Goal: Task Accomplishment & Management: Manage account settings

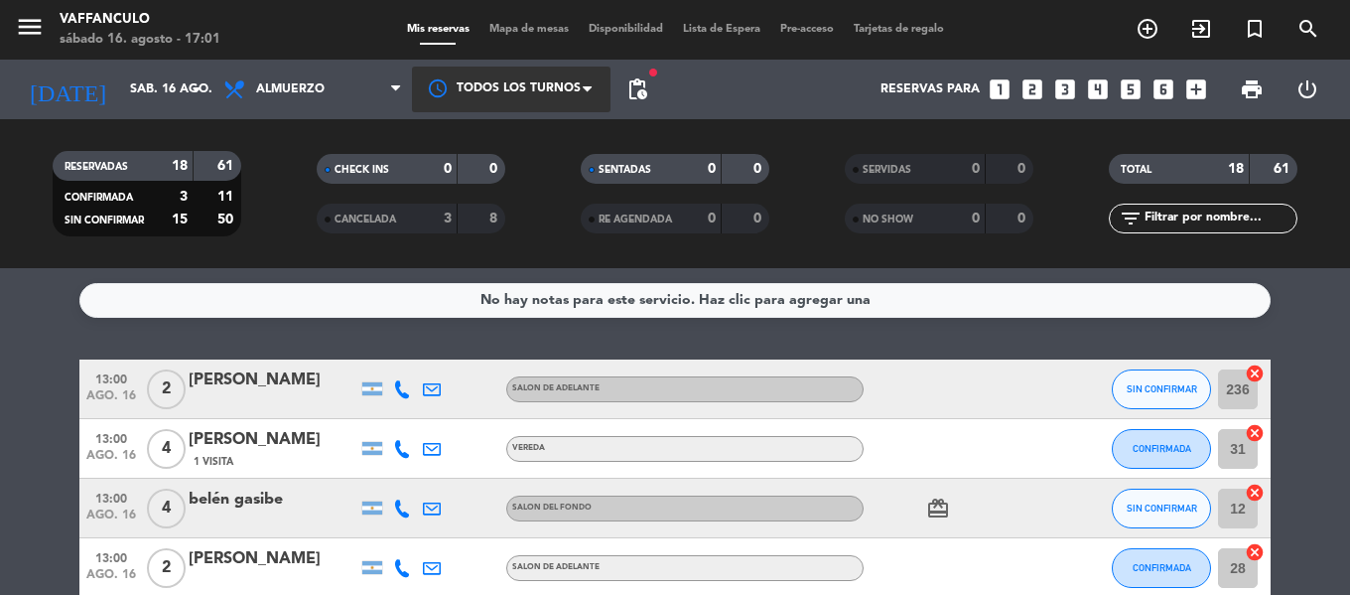
click at [463, 92] on div at bounding box center [511, 89] width 199 height 45
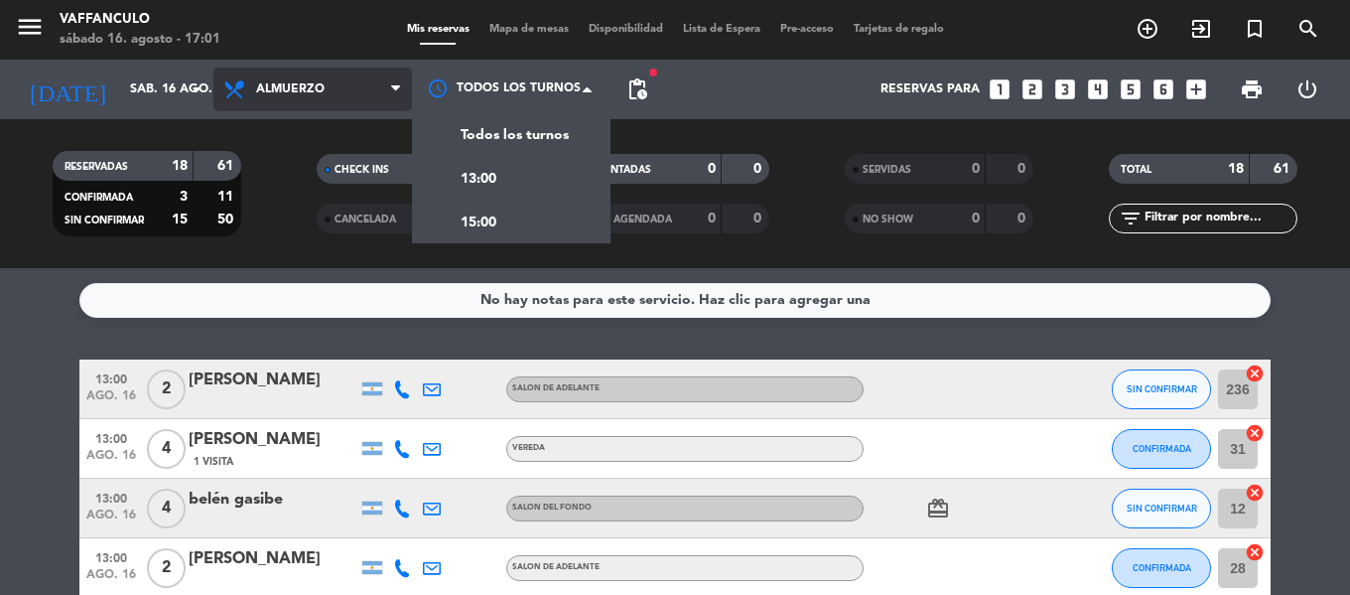
click at [326, 99] on span "Almuerzo" at bounding box center [312, 90] width 199 height 44
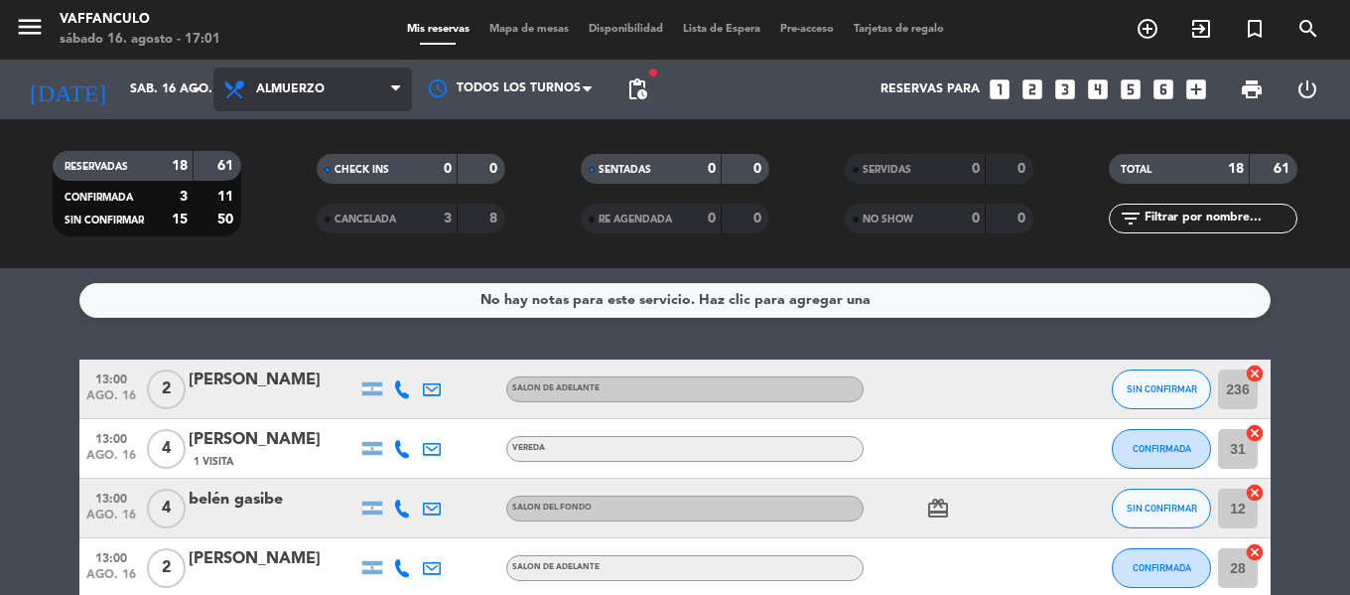
click at [323, 160] on div "menu Vaffanculo sábado 16. agosto - 17:01 Mis reservas Mapa de mesas Disponibil…" at bounding box center [675, 134] width 1350 height 268
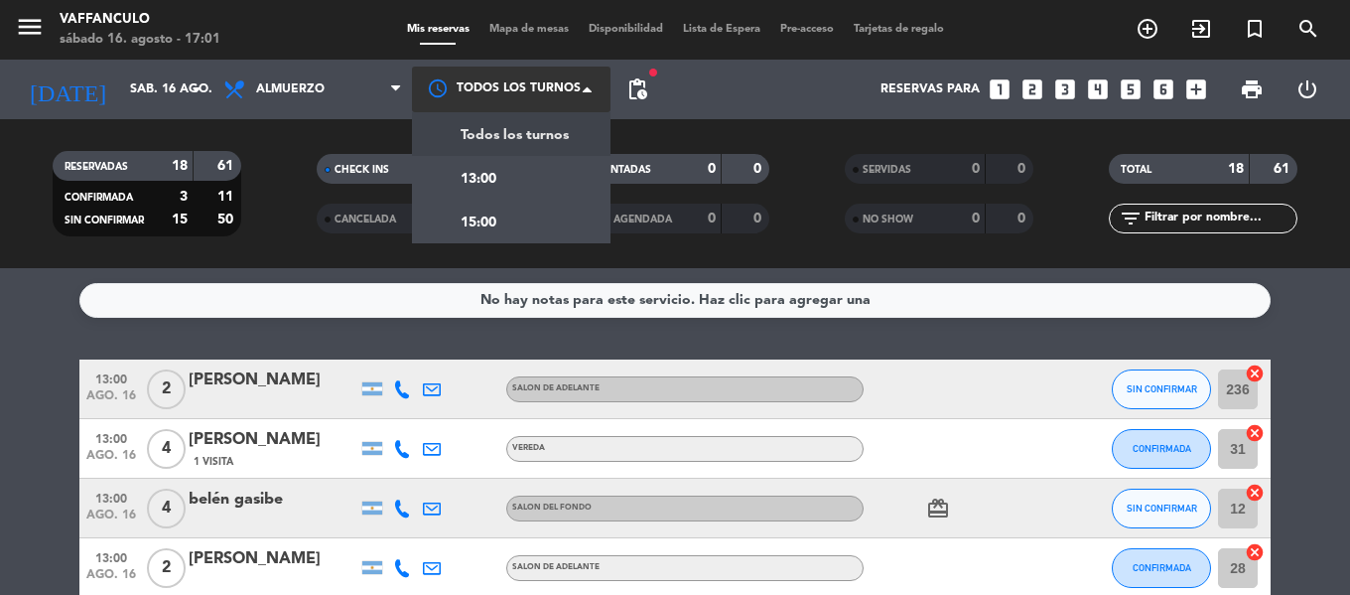
click at [499, 93] on div at bounding box center [511, 89] width 199 height 45
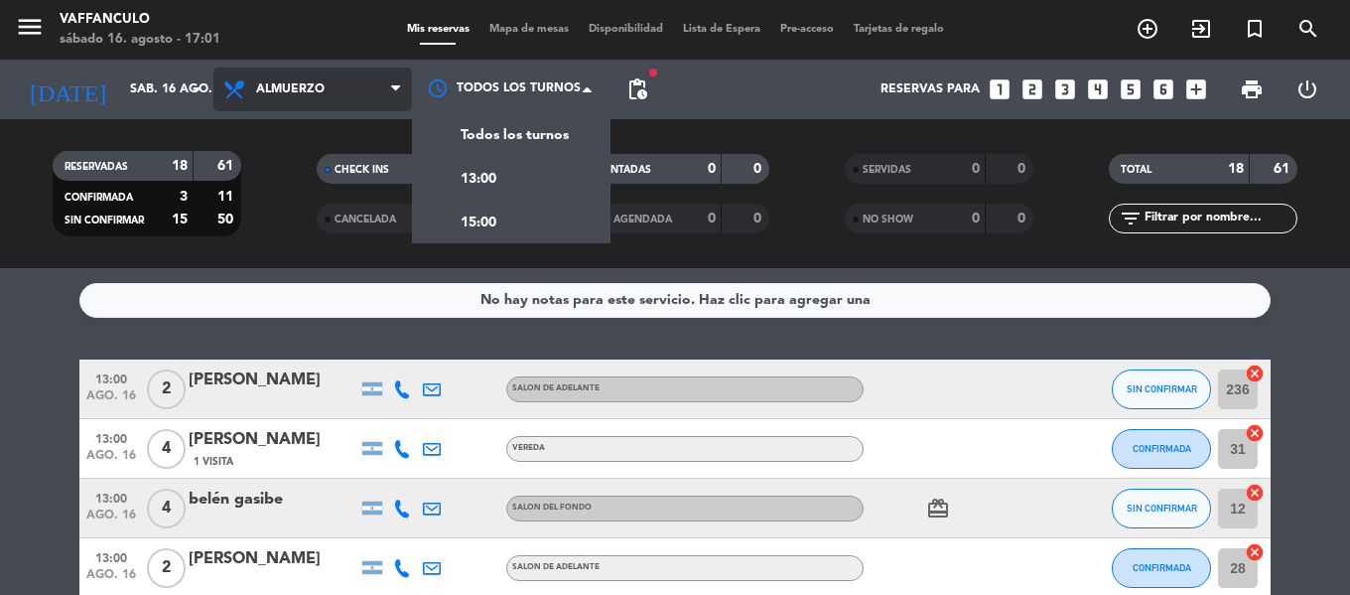
click at [303, 97] on span "Almuerzo" at bounding box center [312, 90] width 199 height 44
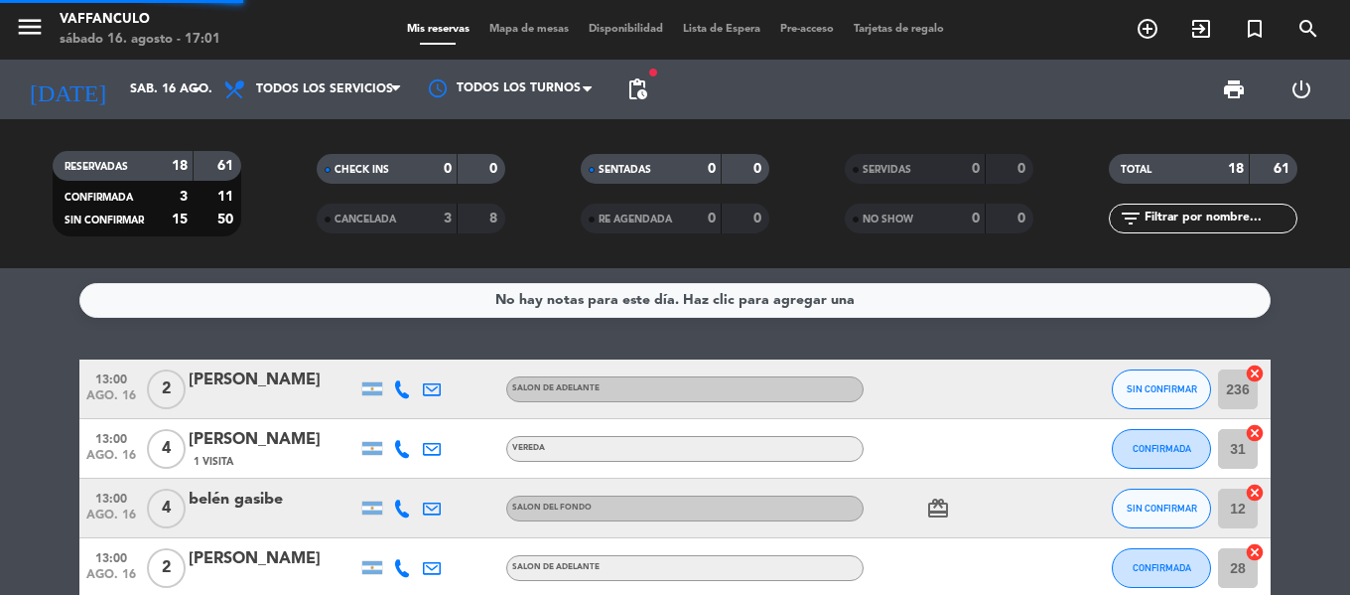
click at [297, 140] on div "menu Vaffanculo sábado 16. agosto - 17:01 Mis reservas Mapa de mesas Disponibil…" at bounding box center [675, 134] width 1350 height 268
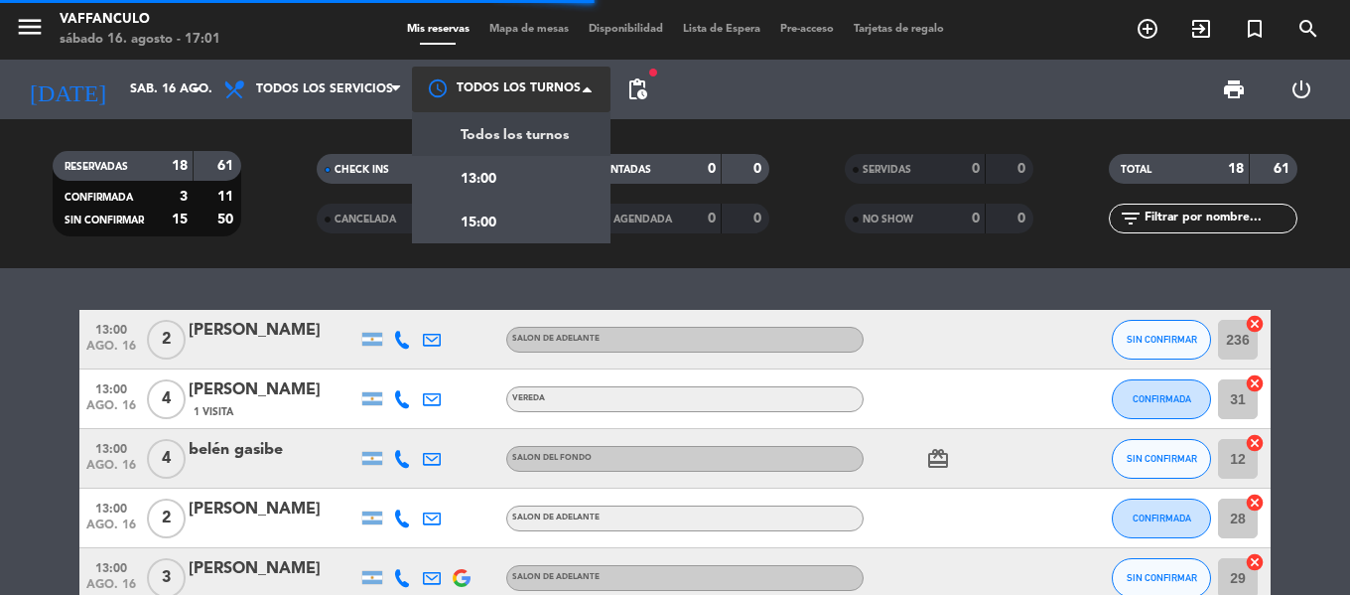
click at [509, 73] on div at bounding box center [511, 89] width 199 height 45
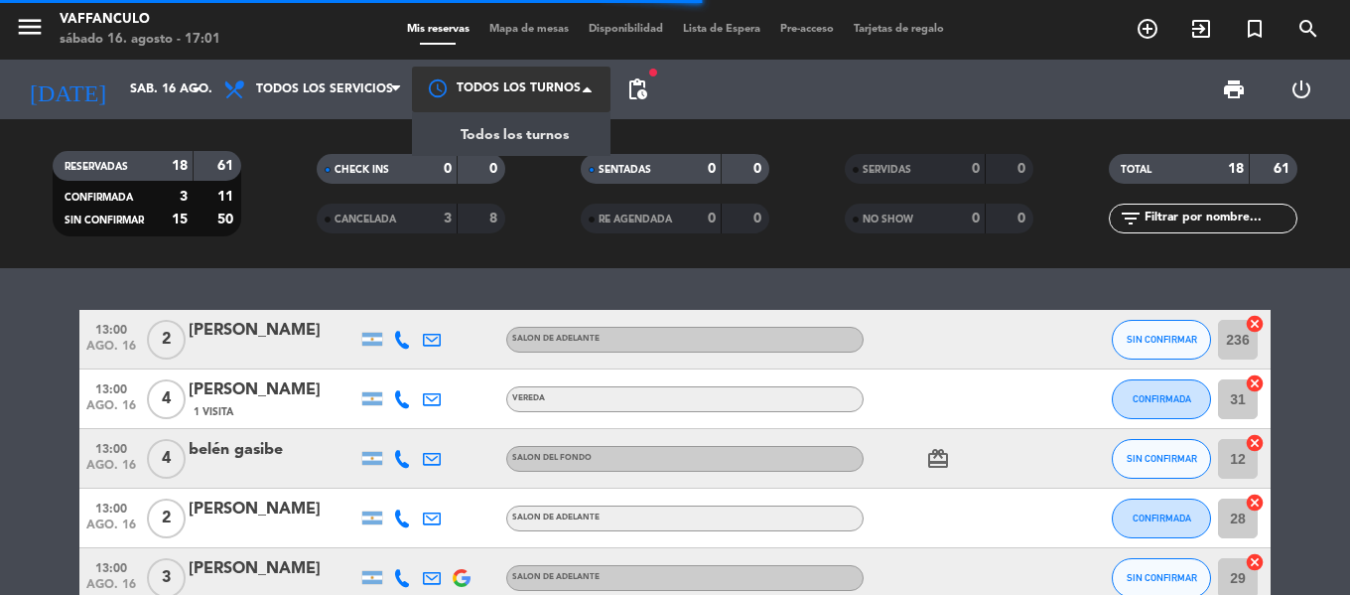
click at [533, 89] on div at bounding box center [511, 89] width 199 height 45
click at [530, 88] on div at bounding box center [511, 89] width 199 height 45
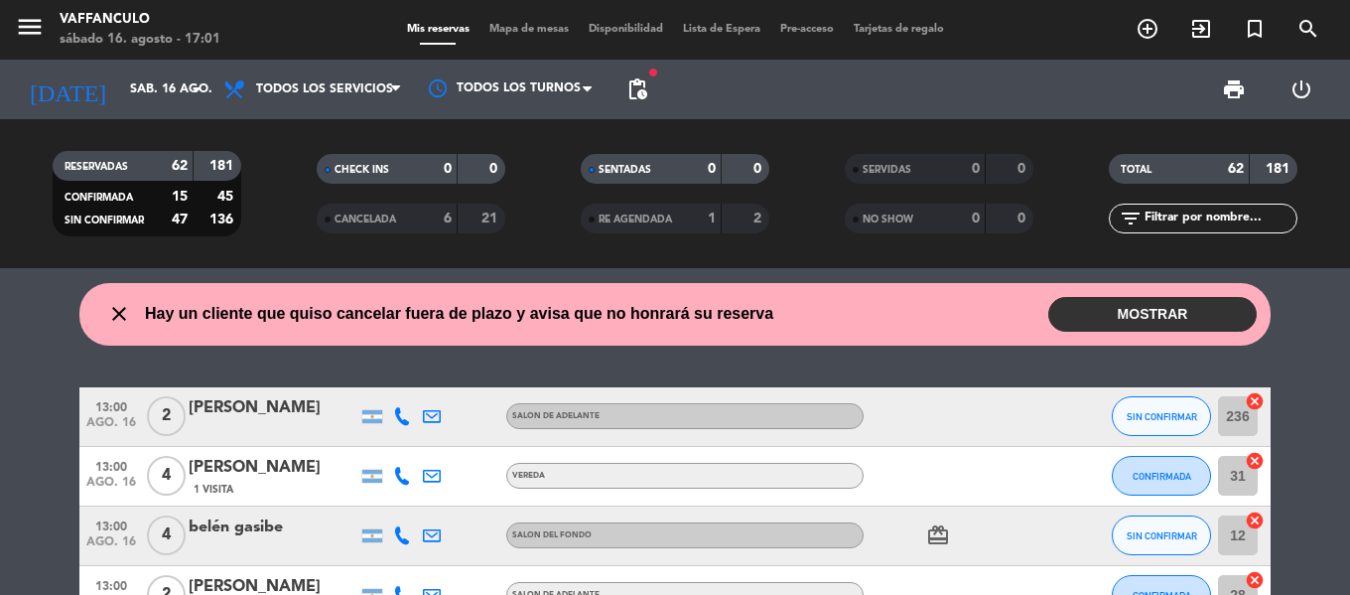
click at [1169, 324] on button "MOSTRAR" at bounding box center [1152, 314] width 208 height 35
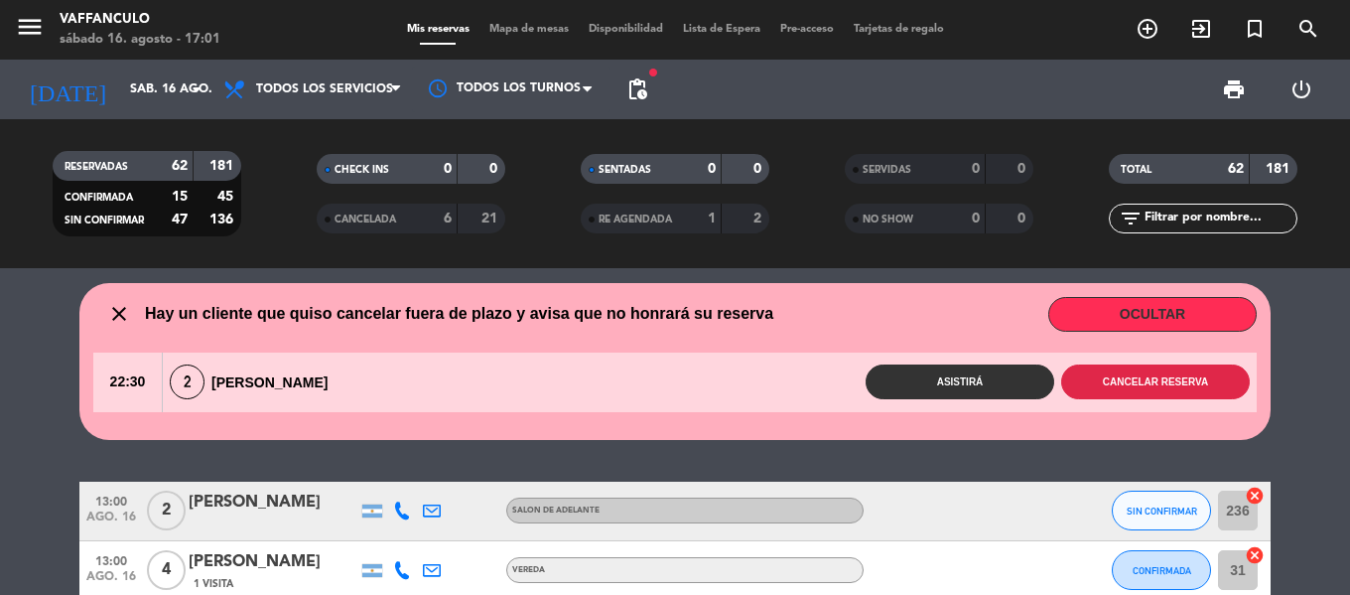
click at [1130, 386] on button "Cancelar reserva" at bounding box center [1155, 381] width 189 height 35
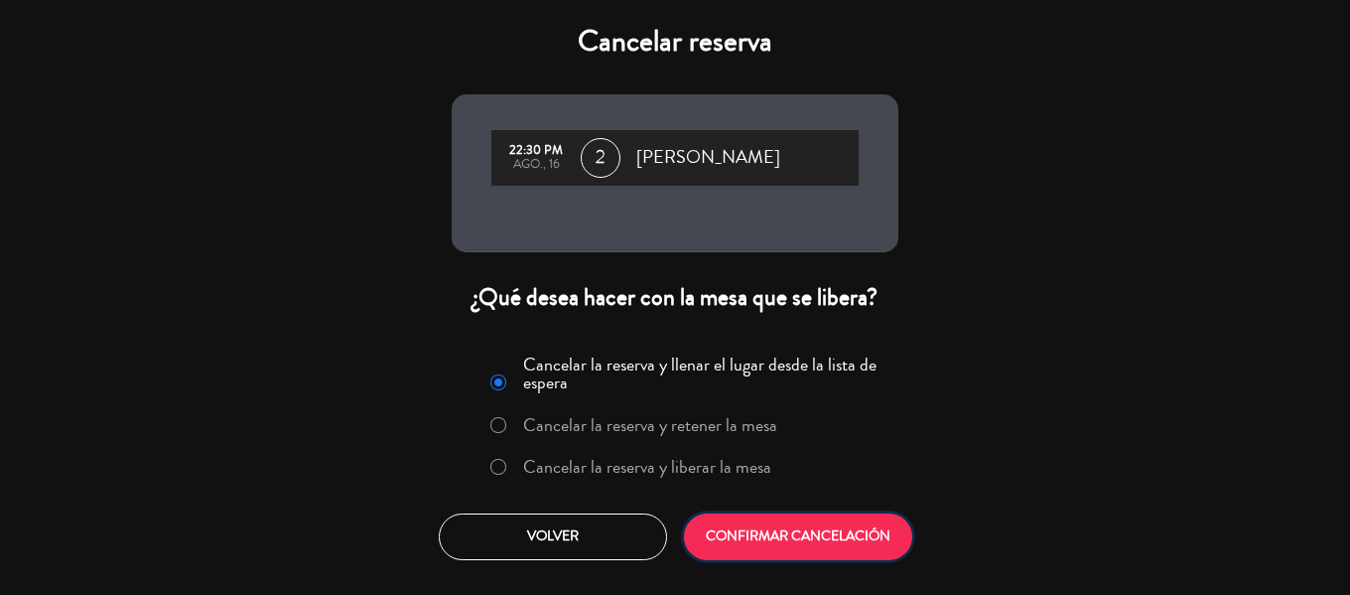
click at [875, 524] on button "CONFIRMAR CANCELACIÓN" at bounding box center [798, 536] width 228 height 47
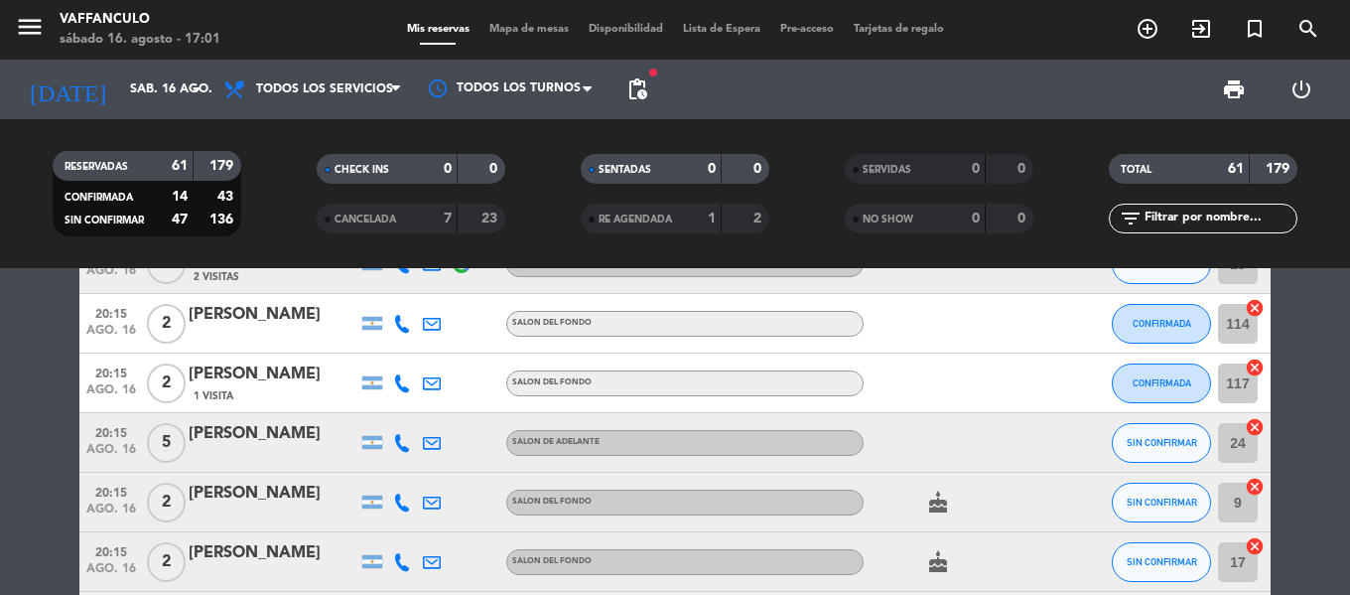
scroll to position [2085, 0]
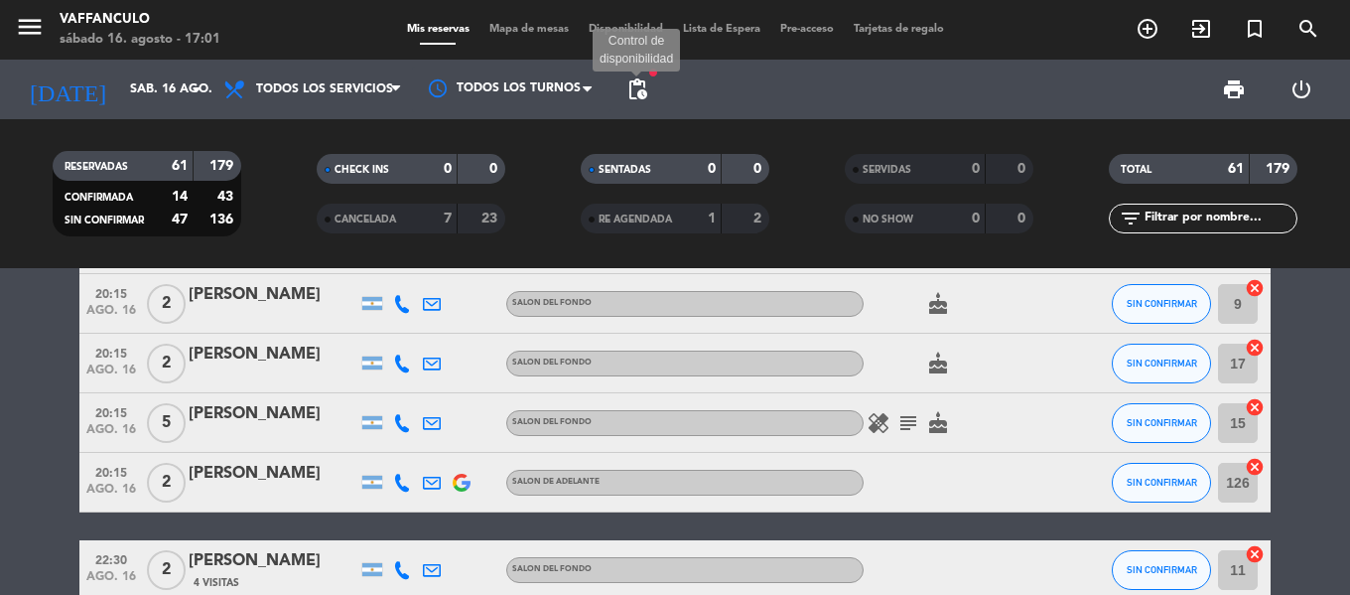
click at [629, 96] on span "pending_actions" at bounding box center [637, 89] width 24 height 24
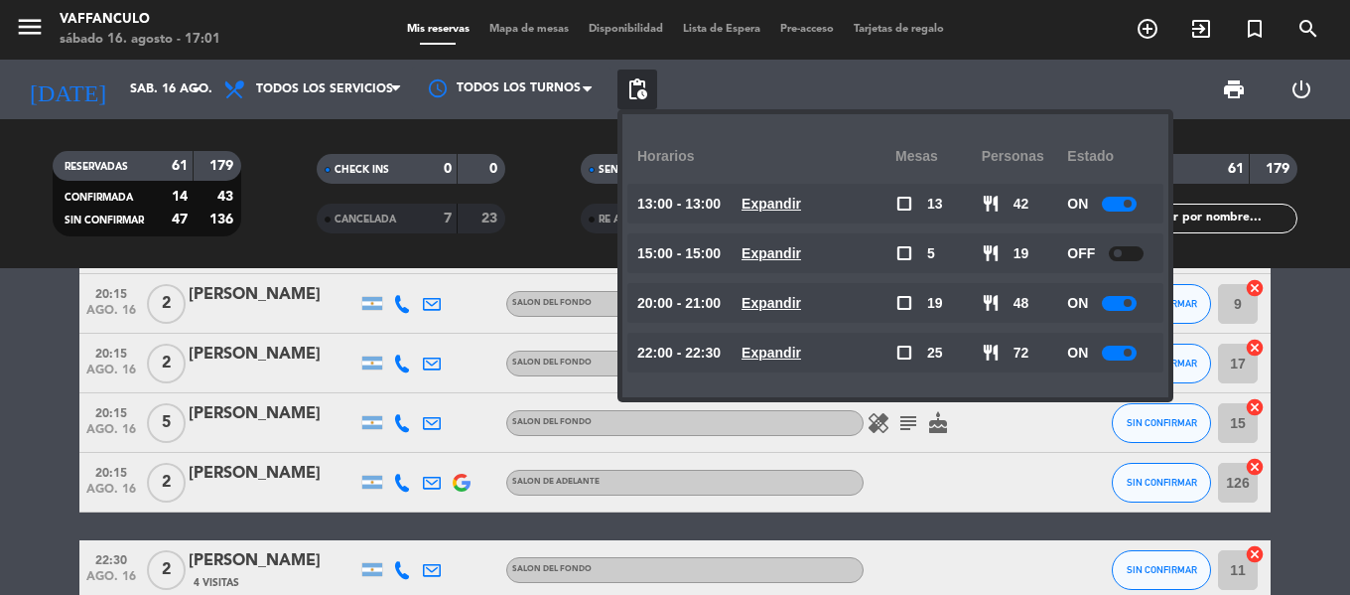
click at [1108, 223] on availability-row "13:00 - 13:00 Expandir check_box_outline_blank 13 restaurant 42 ON" at bounding box center [895, 209] width 506 height 50
click at [1121, 207] on div at bounding box center [1119, 204] width 35 height 15
click at [324, 221] on div "CANCELADA" at bounding box center [367, 218] width 91 height 23
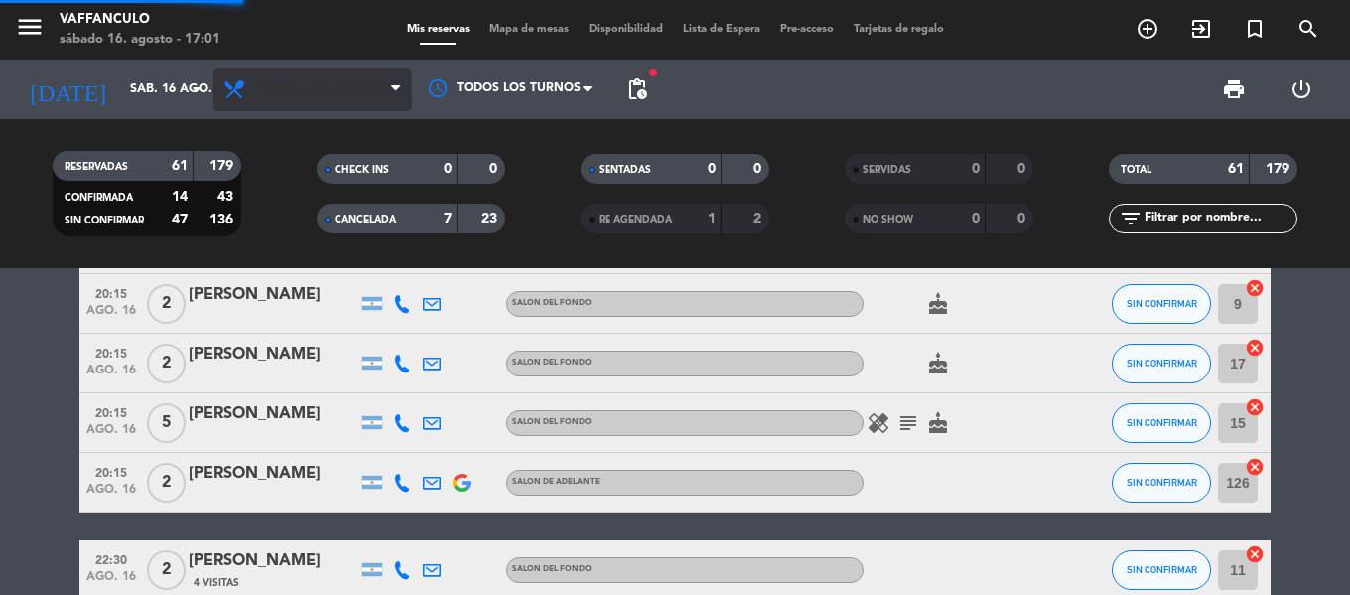
click at [346, 87] on span "Todos los servicios" at bounding box center [324, 89] width 137 height 14
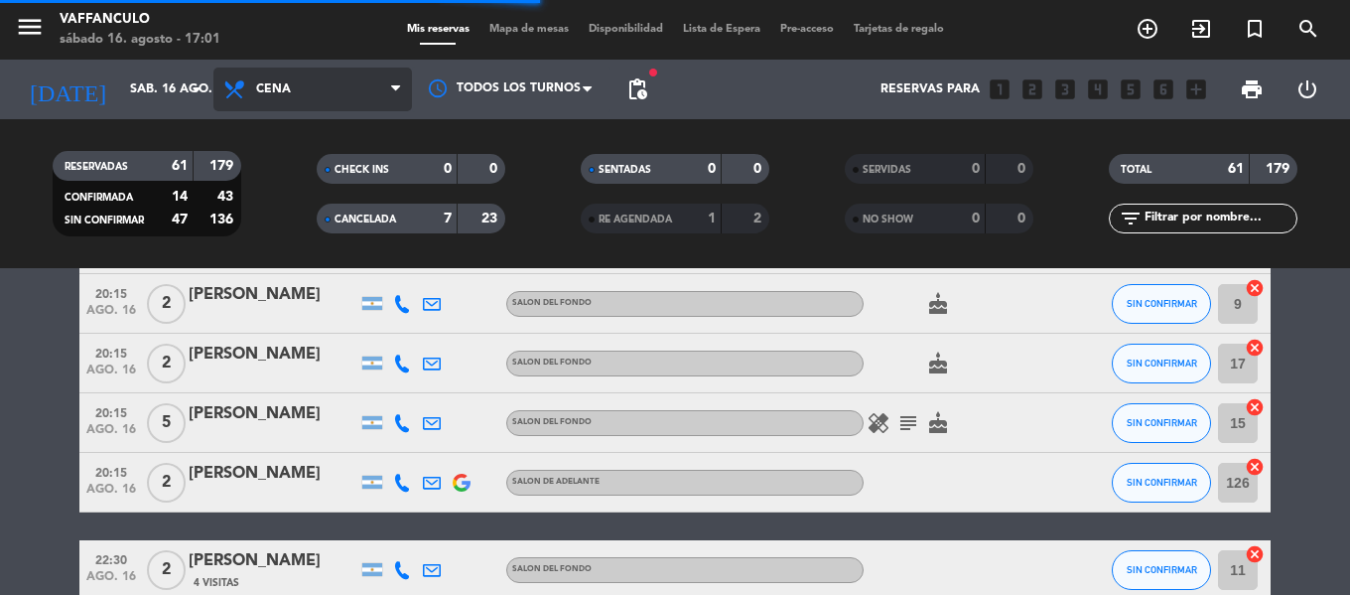
click at [333, 203] on div "menu Vaffanculo sábado 16. agosto - 17:01 Mis reservas Mapa de mesas Disponibil…" at bounding box center [675, 134] width 1350 height 268
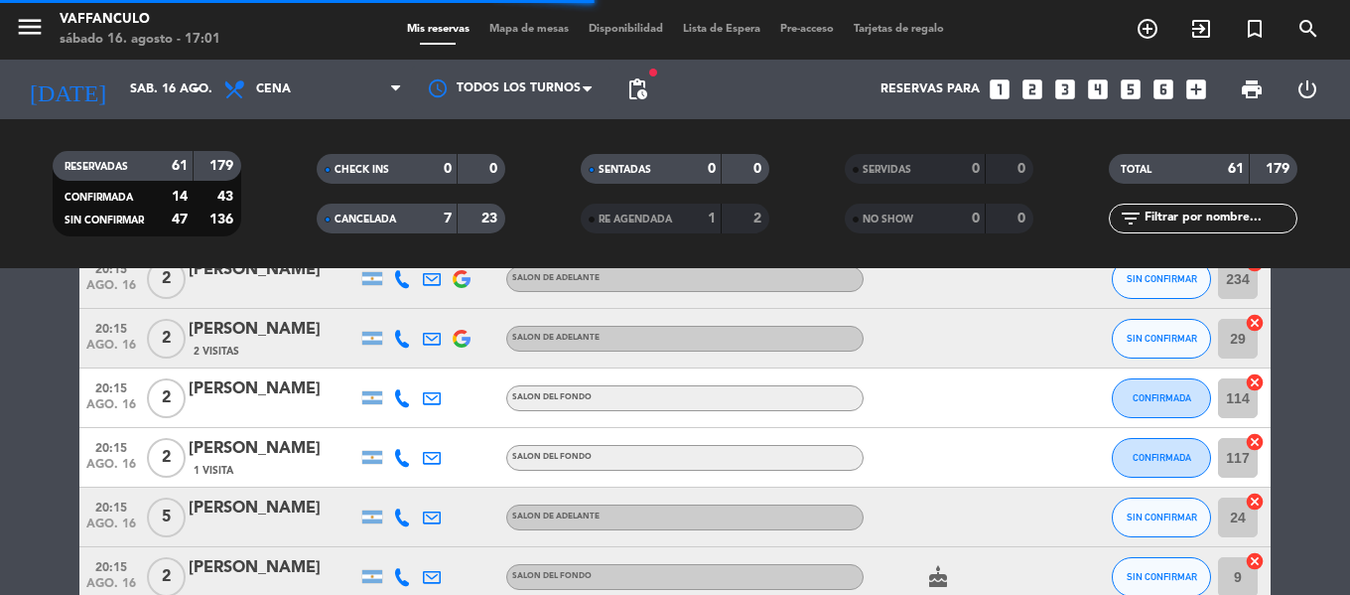
scroll to position [2134, 0]
